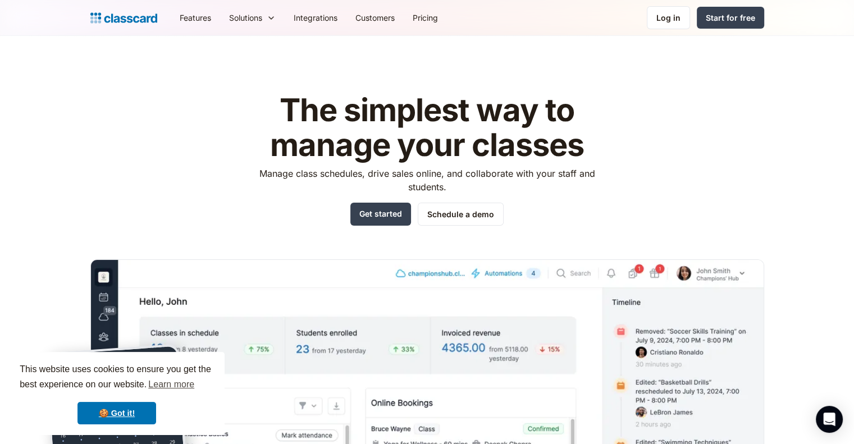
click at [577, 115] on h1 "The simplest way to manage your classes" at bounding box center [427, 127] width 357 height 69
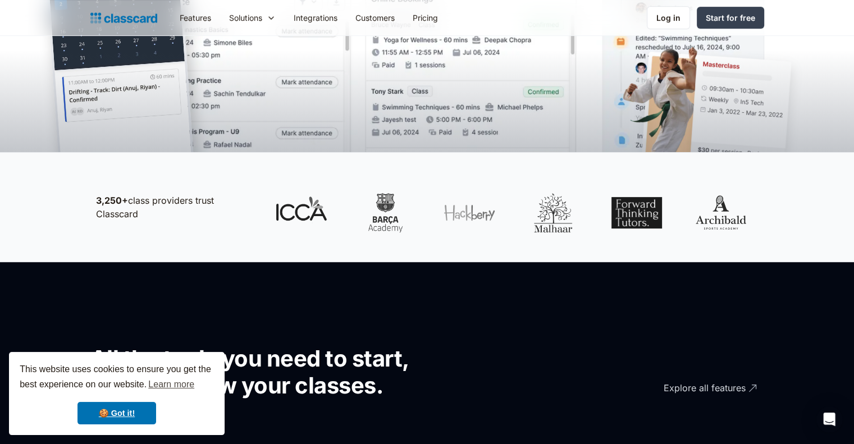
scroll to position [472, 0]
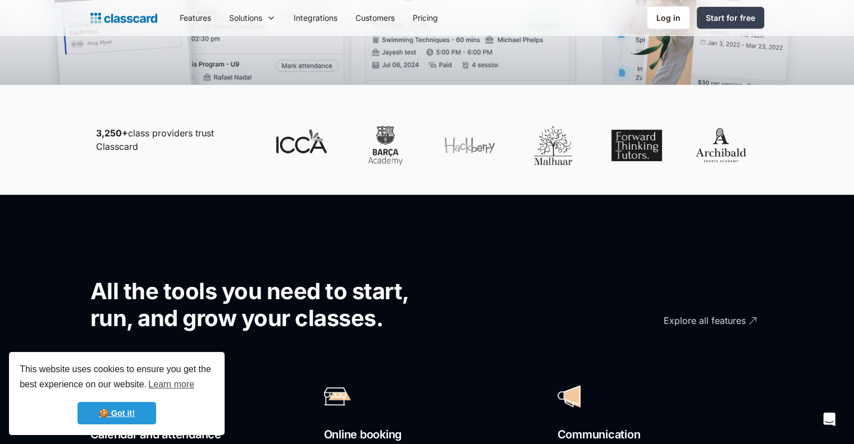
click at [134, 408] on link "🍪 Got it!" at bounding box center [117, 413] width 79 height 22
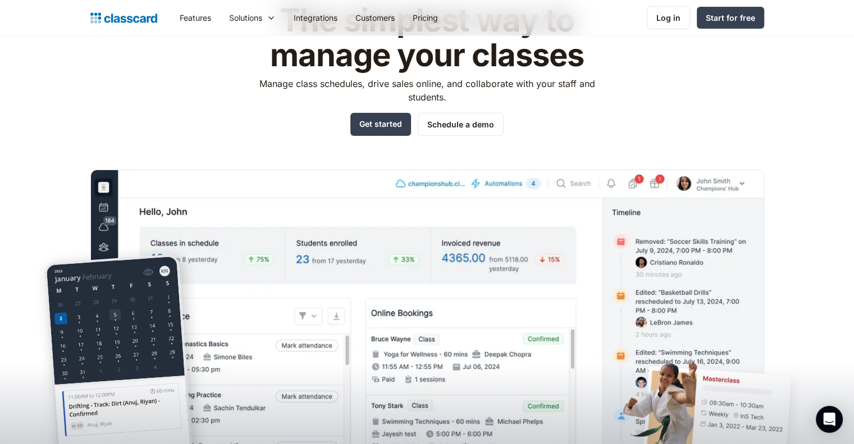
scroll to position [67, 0]
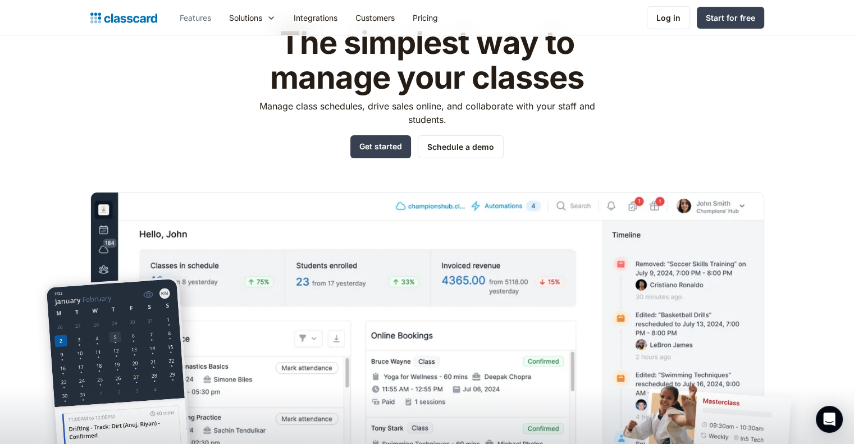
click at [195, 13] on link "Features" at bounding box center [195, 17] width 49 height 25
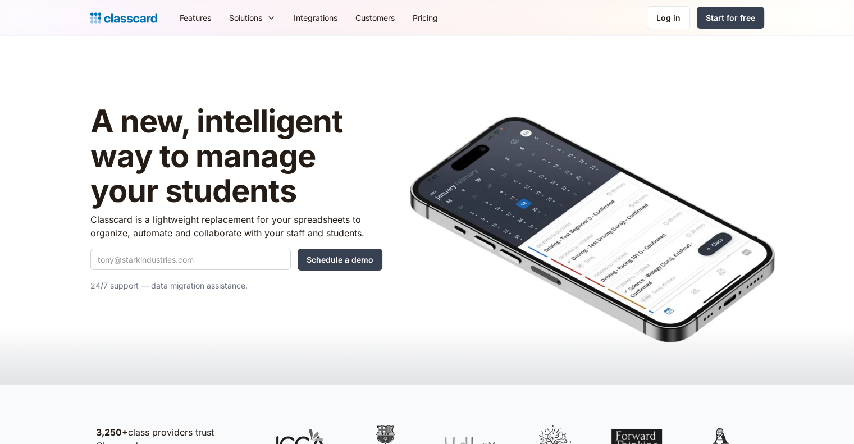
click at [395, 154] on div "A new, intelligent way to manage your students Classcard is a lightweight repla…" at bounding box center [427, 203] width 674 height 222
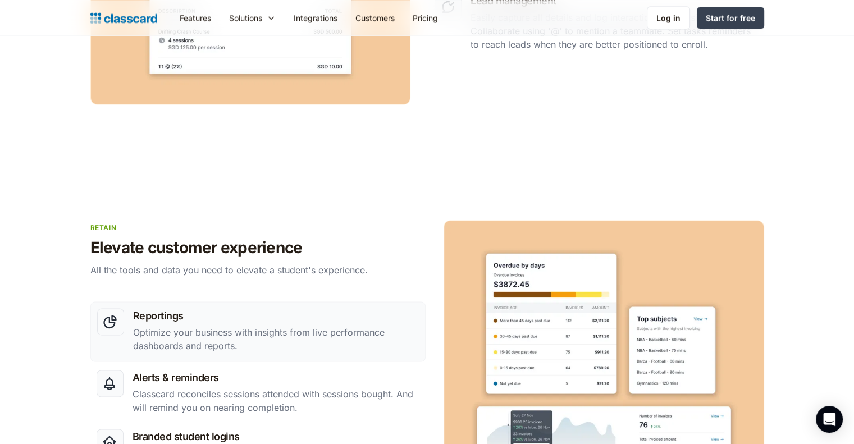
scroll to position [1707, 0]
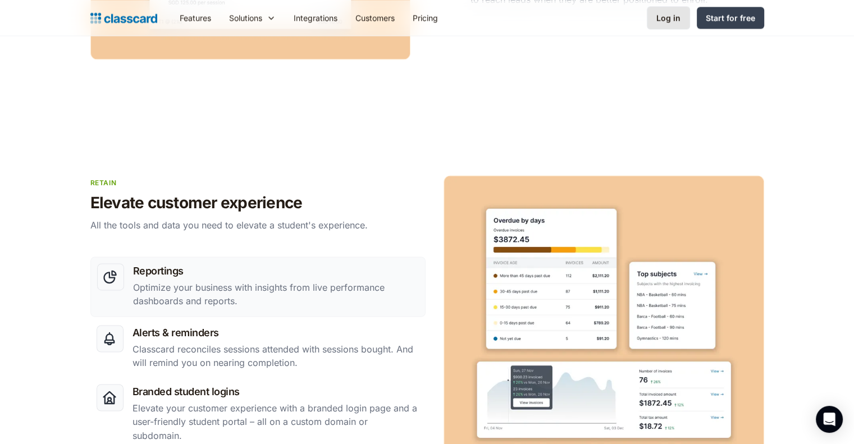
click at [666, 19] on div "Log in" at bounding box center [669, 18] width 24 height 12
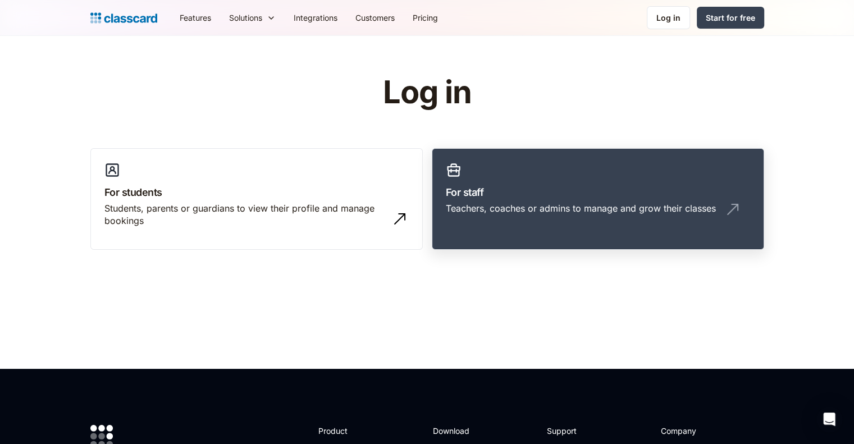
click at [530, 211] on div "Teachers, coaches or admins to manage and grow their classes" at bounding box center [581, 208] width 270 height 12
click at [510, 207] on div "Teachers, coaches or admins to manage and grow their classes" at bounding box center [581, 208] width 270 height 12
